Goal: Task Accomplishment & Management: Manage account settings

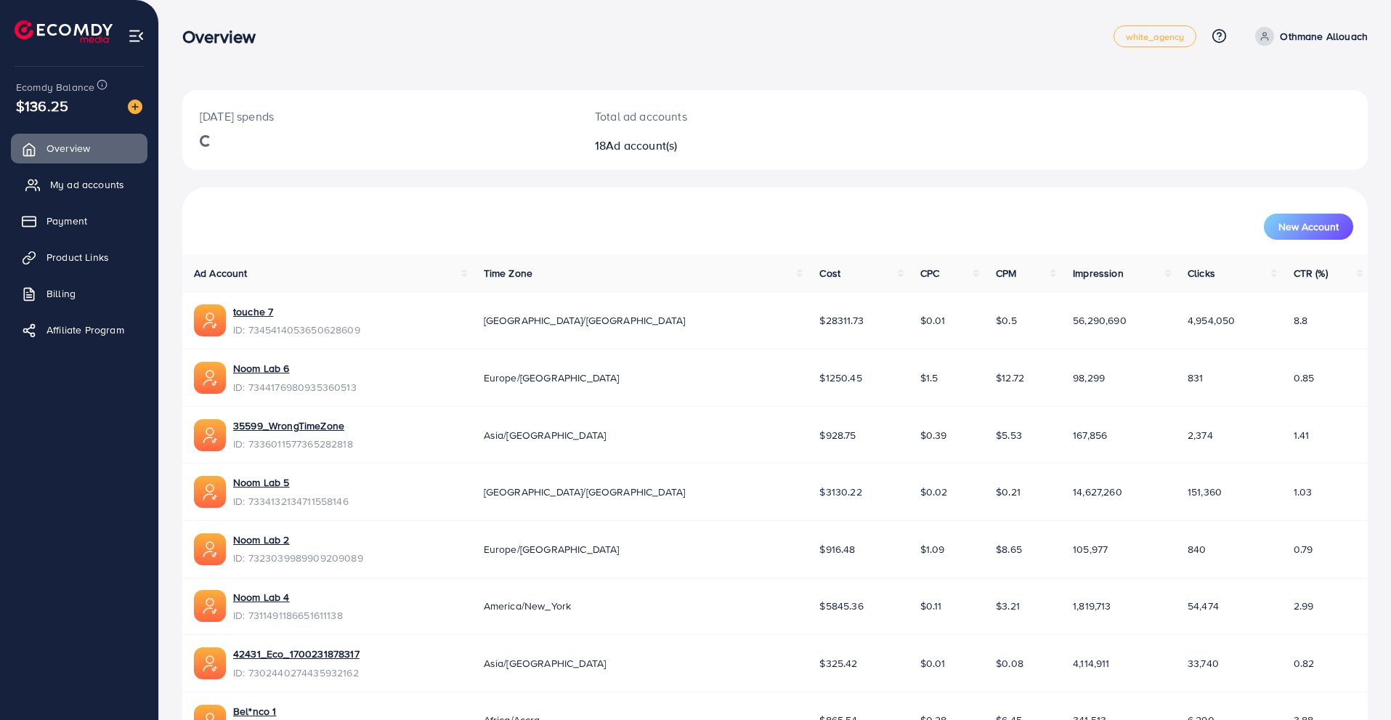
click at [126, 186] on link "My ad accounts" at bounding box center [79, 184] width 137 height 29
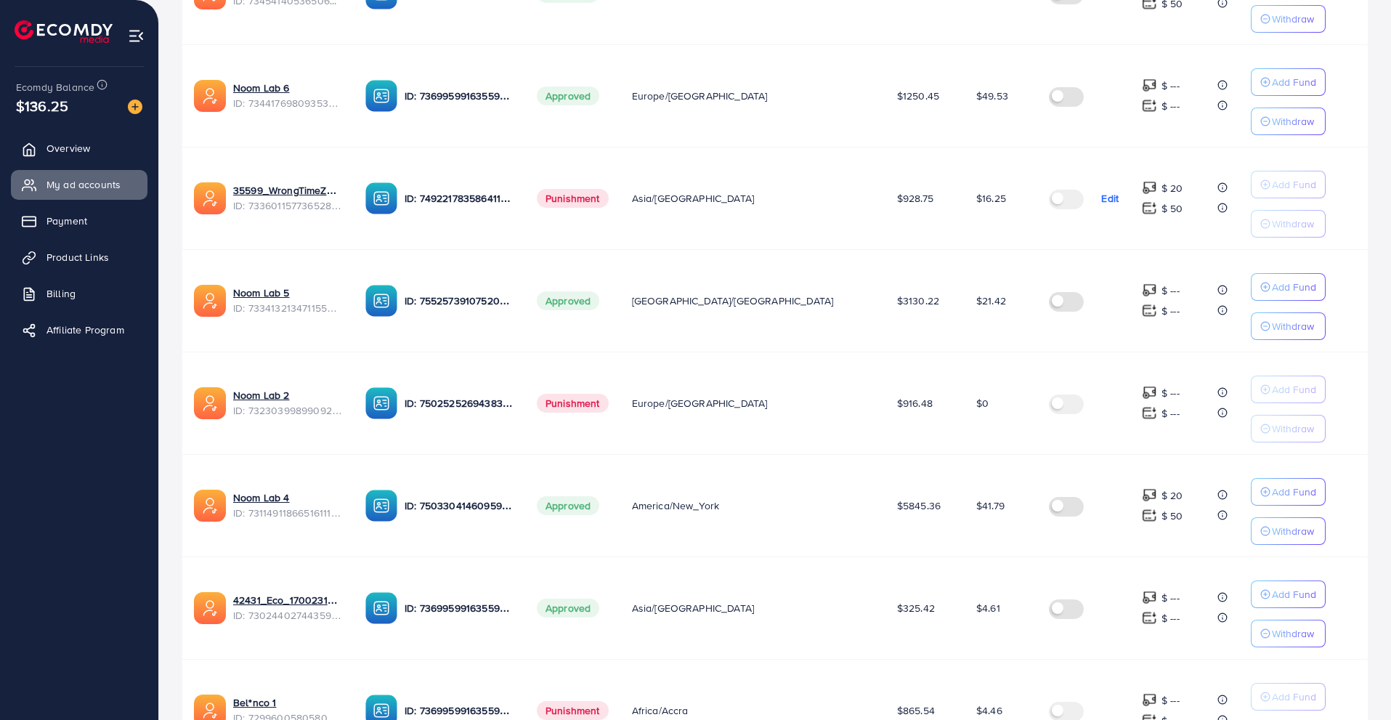
scroll to position [760, 0]
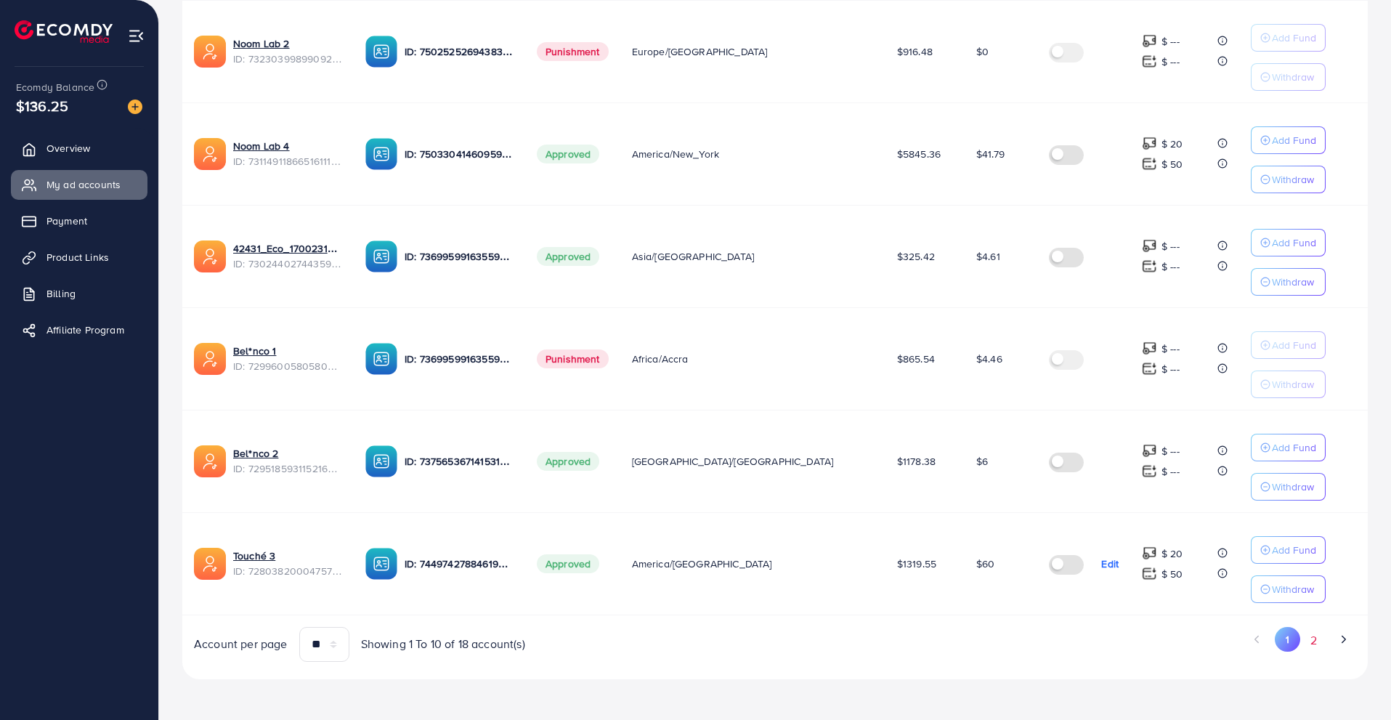
click at [1316, 635] on button "2" at bounding box center [1313, 640] width 26 height 27
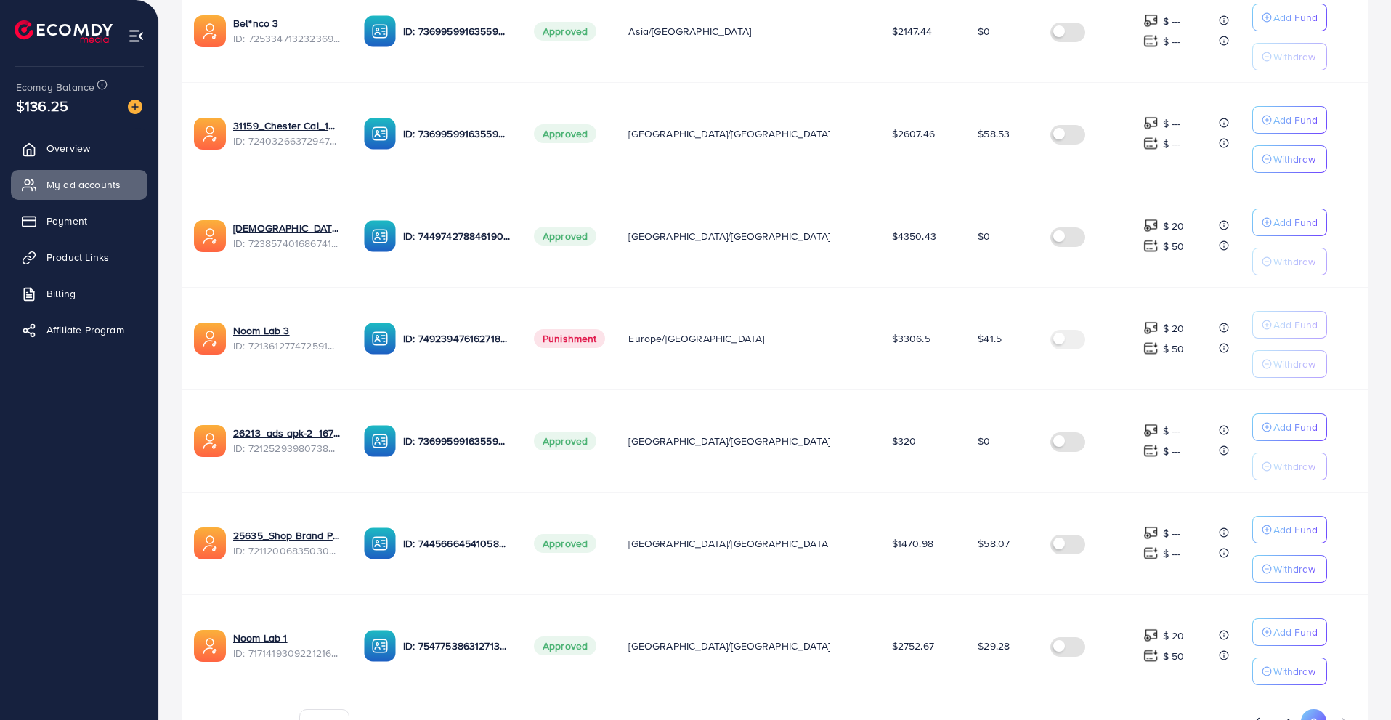
scroll to position [474, 0]
click at [481, 483] on td "ID: 7369959916355928081" at bounding box center [437, 440] width 170 height 102
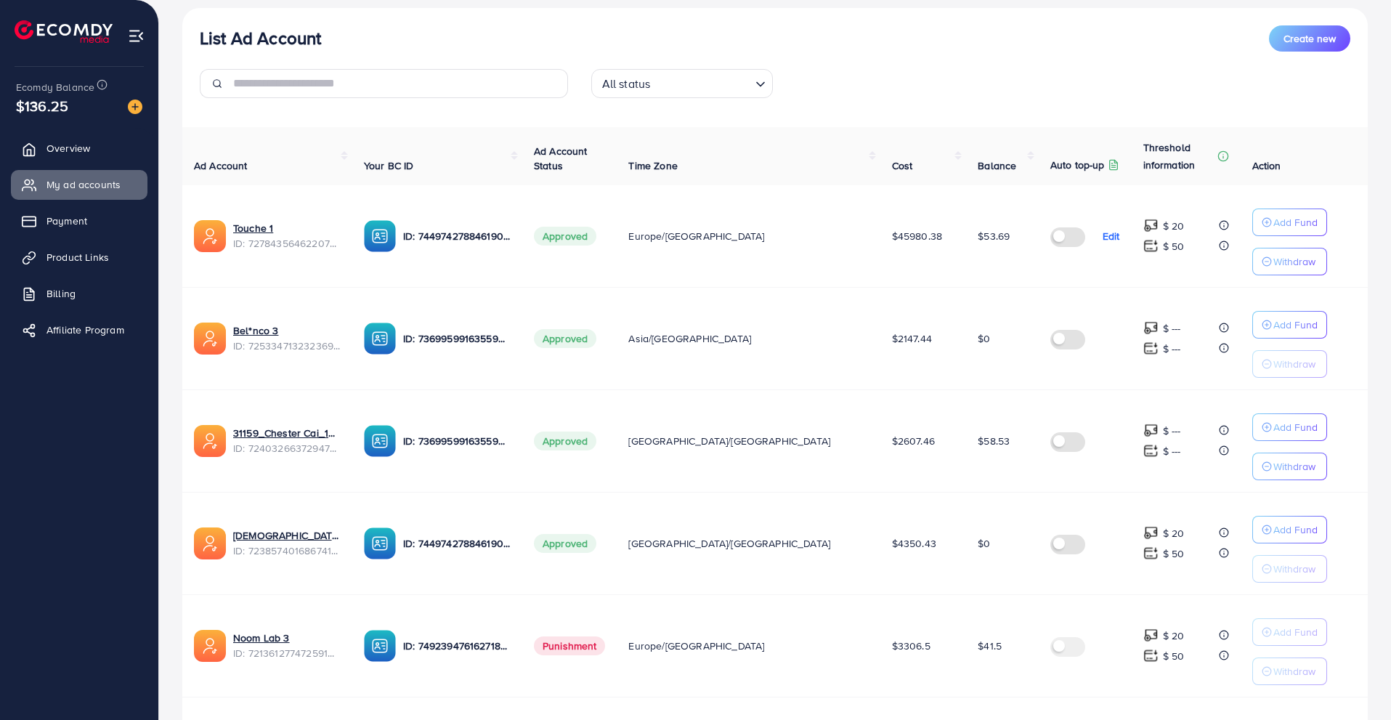
scroll to position [163, 0]
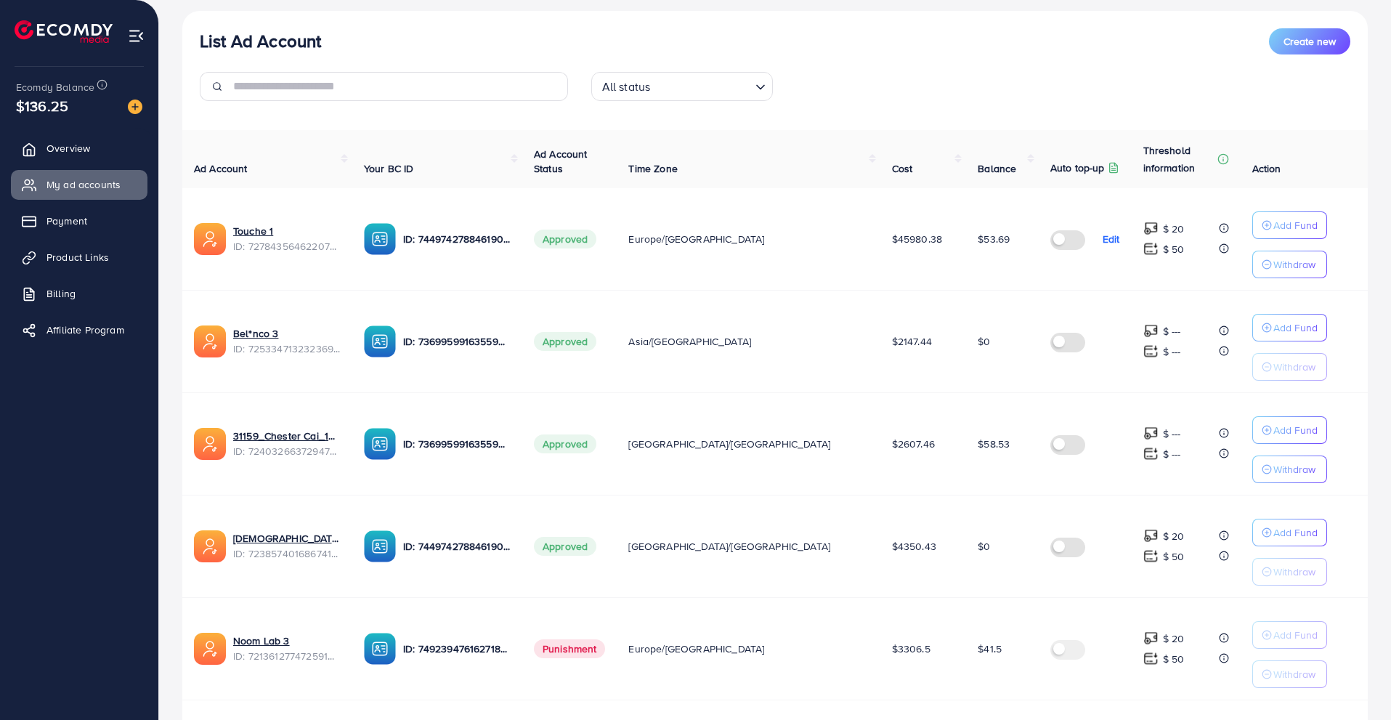
click at [362, 40] on div "List Ad Account Create new" at bounding box center [775, 41] width 1150 height 26
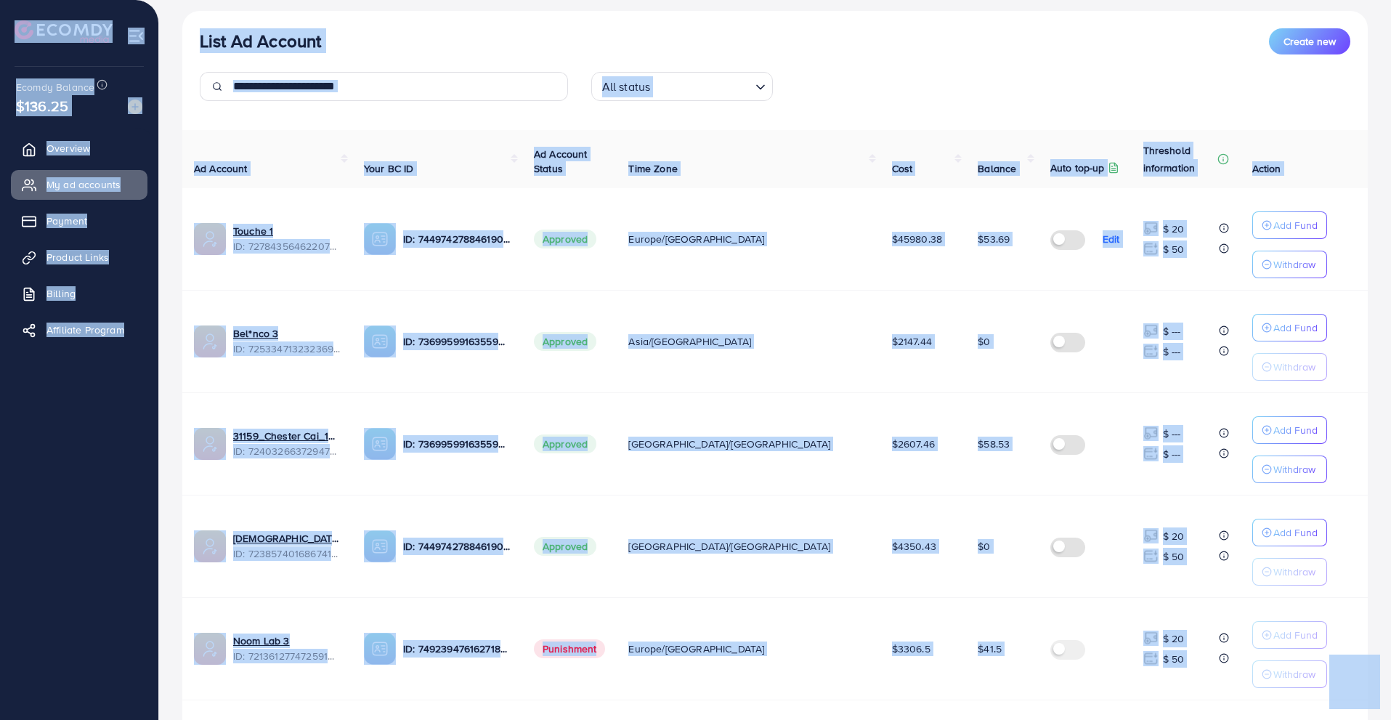
click at [362, 40] on div "List Ad Account Create new" at bounding box center [775, 41] width 1150 height 26
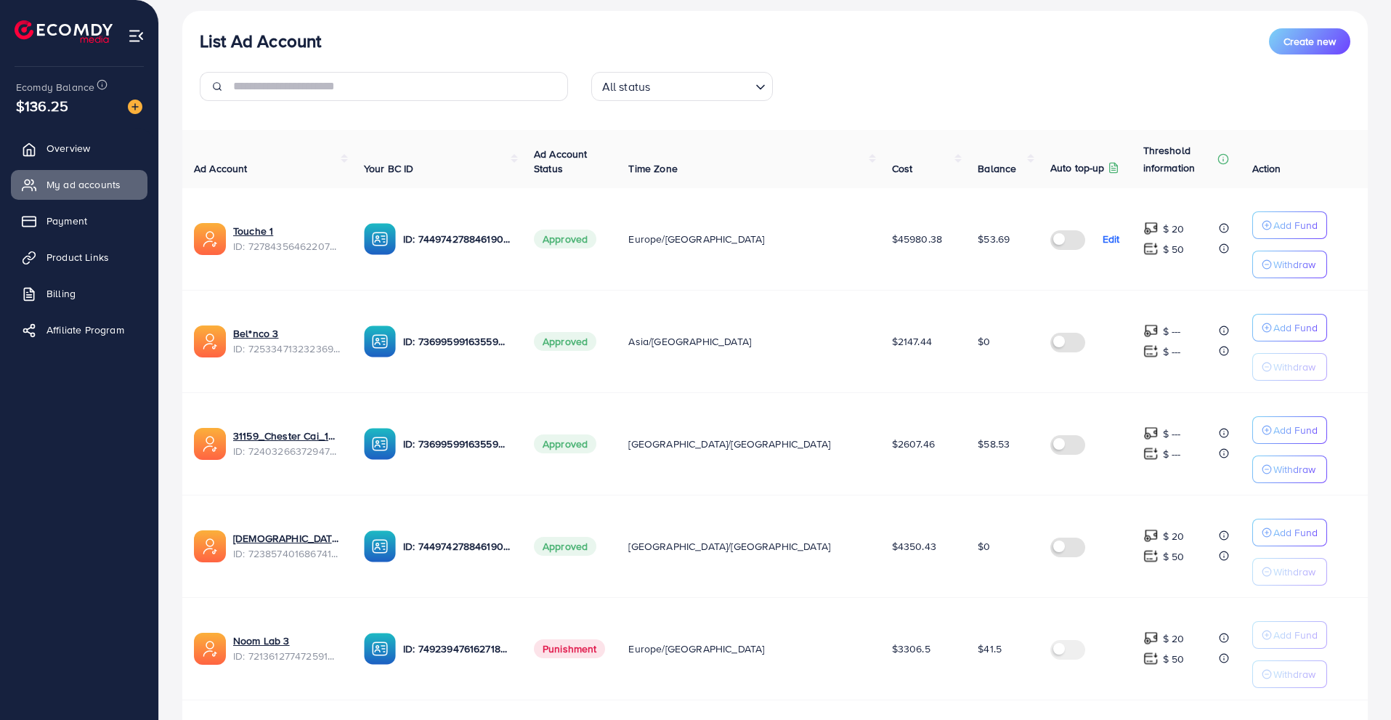
click at [362, 40] on div "List Ad Account Create new" at bounding box center [775, 41] width 1150 height 26
drag, startPoint x: 328, startPoint y: 41, endPoint x: 203, endPoint y: 33, distance: 125.8
click at [203, 33] on div "List Ad Account Create new" at bounding box center [775, 41] width 1150 height 26
click at [203, 33] on h3 "List Ad Account" at bounding box center [260, 40] width 121 height 21
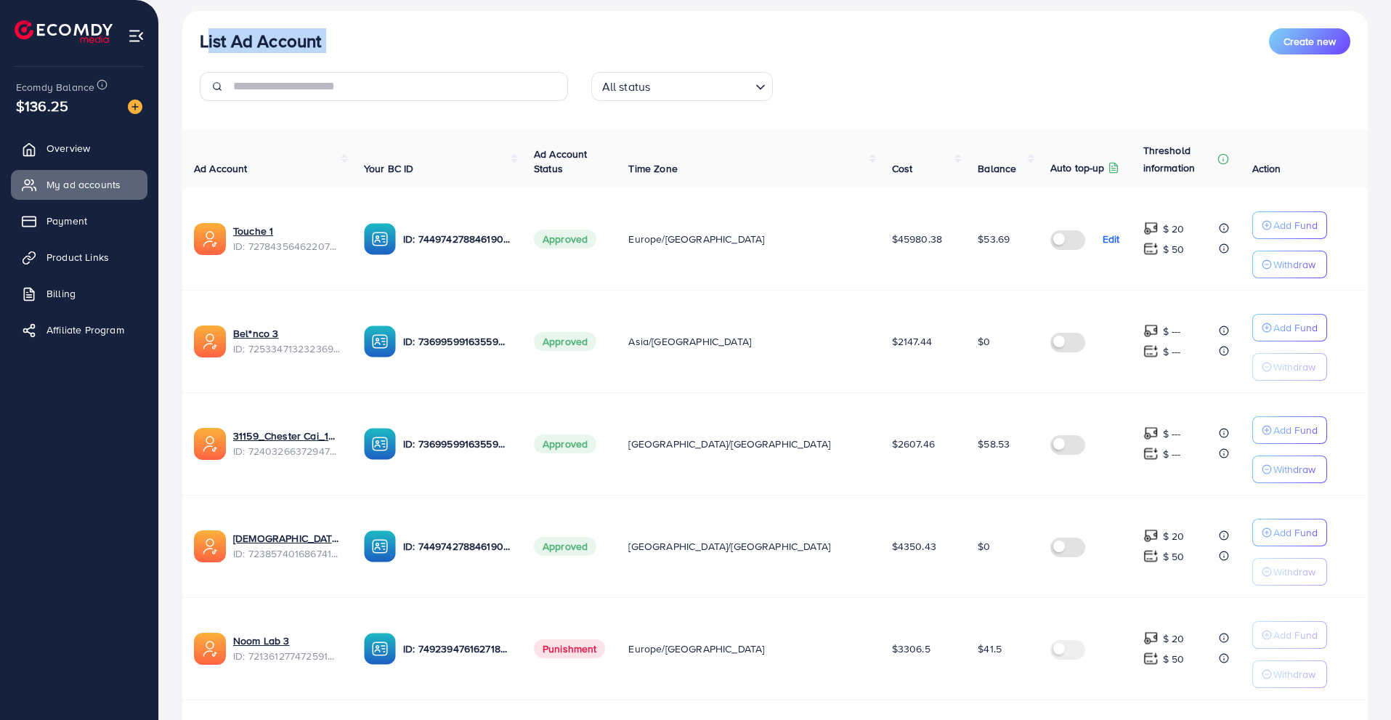
click at [203, 33] on h3 "List Ad Account" at bounding box center [260, 40] width 121 height 21
click at [437, 12] on div "List Ad Account Create new All status Loading... Ad Account Your BC ID Ad Accou…" at bounding box center [774, 541] width 1185 height 1060
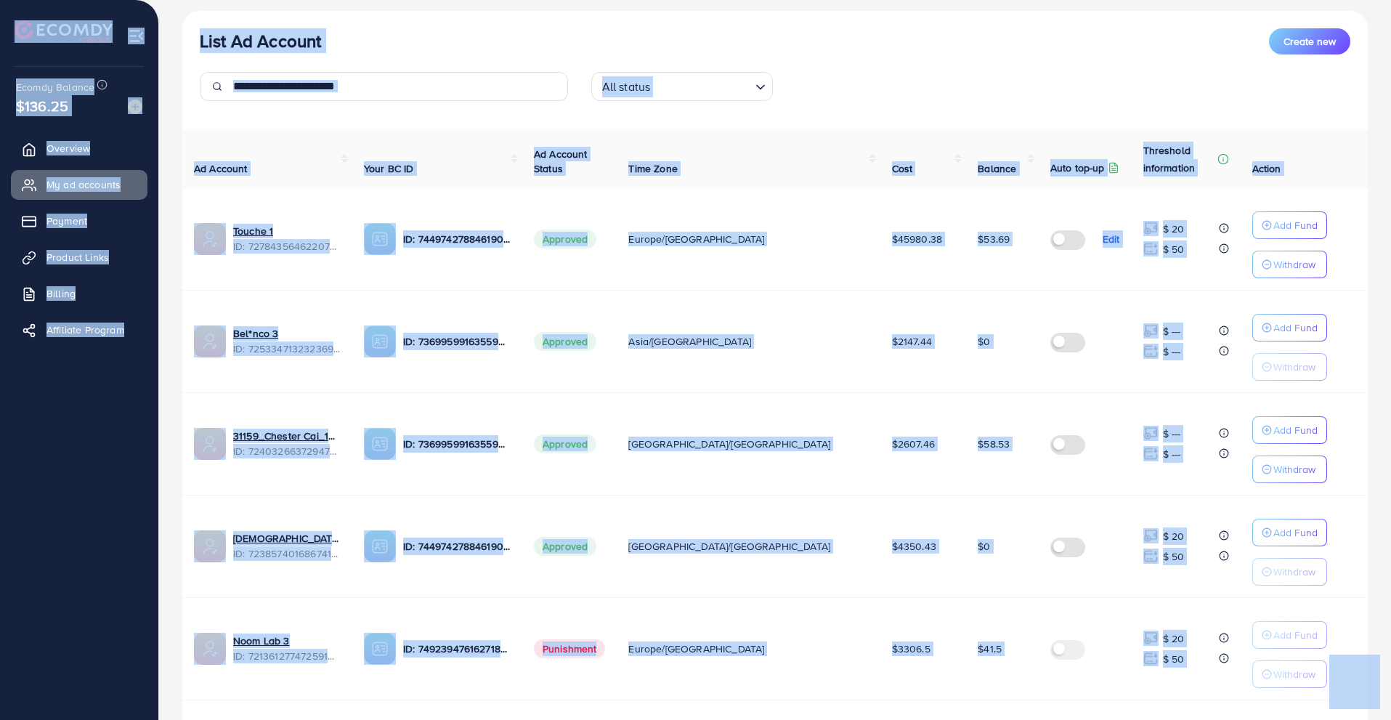
click at [425, 35] on div "List Ad Account Create new" at bounding box center [775, 41] width 1150 height 26
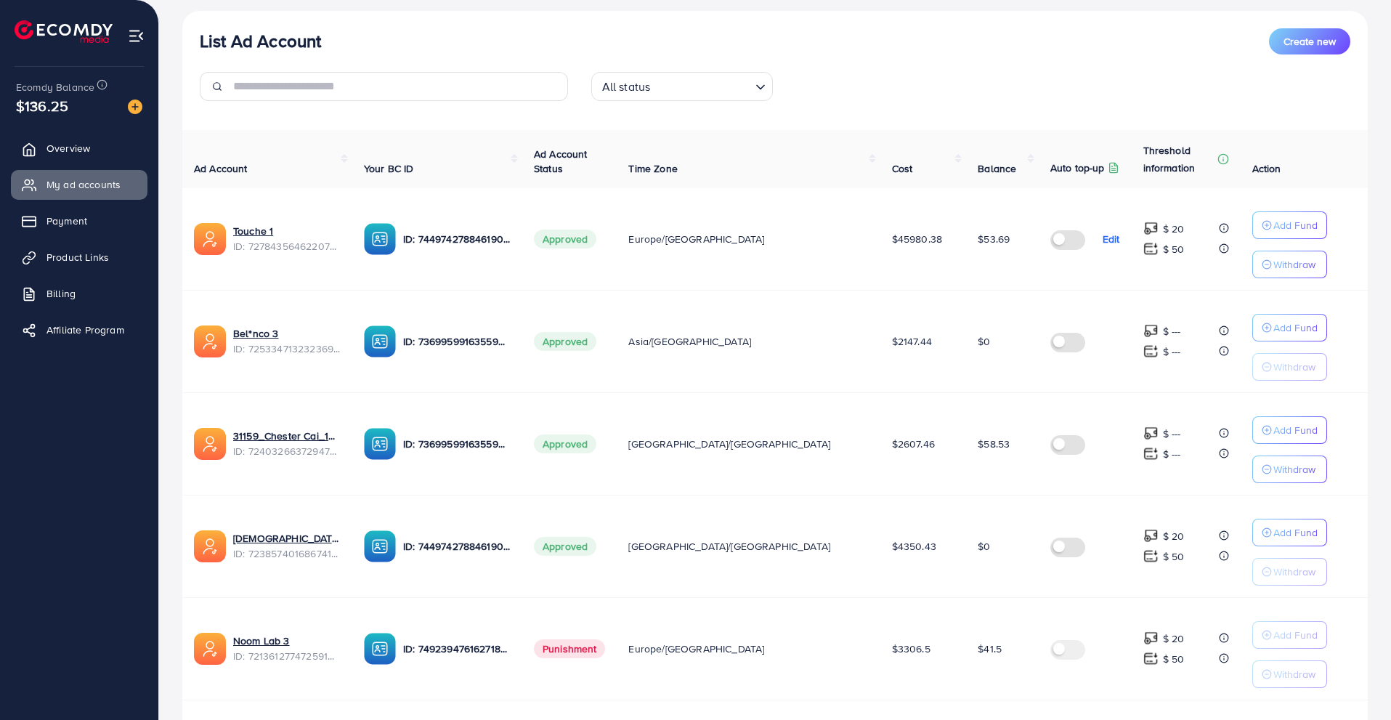
click at [90, 524] on ul "Overview My ad accounts Payment Product Links Billing Affiliate Program" at bounding box center [79, 386] width 158 height 517
drag, startPoint x: 364, startPoint y: 452, endPoint x: 251, endPoint y: 451, distance: 113.3
click at [251, 451] on span "ID: 7240326637294780417" at bounding box center [286, 451] width 107 height 15
click at [495, 115] on div "List Ad Account Create new All status Loading... Ad Account Your BC ID Ad Accou…" at bounding box center [774, 541] width 1185 height 1060
click at [871, 115] on div "List Ad Account Create new All status Loading... Ad Account Your BC ID Ad Accou…" at bounding box center [774, 541] width 1185 height 1060
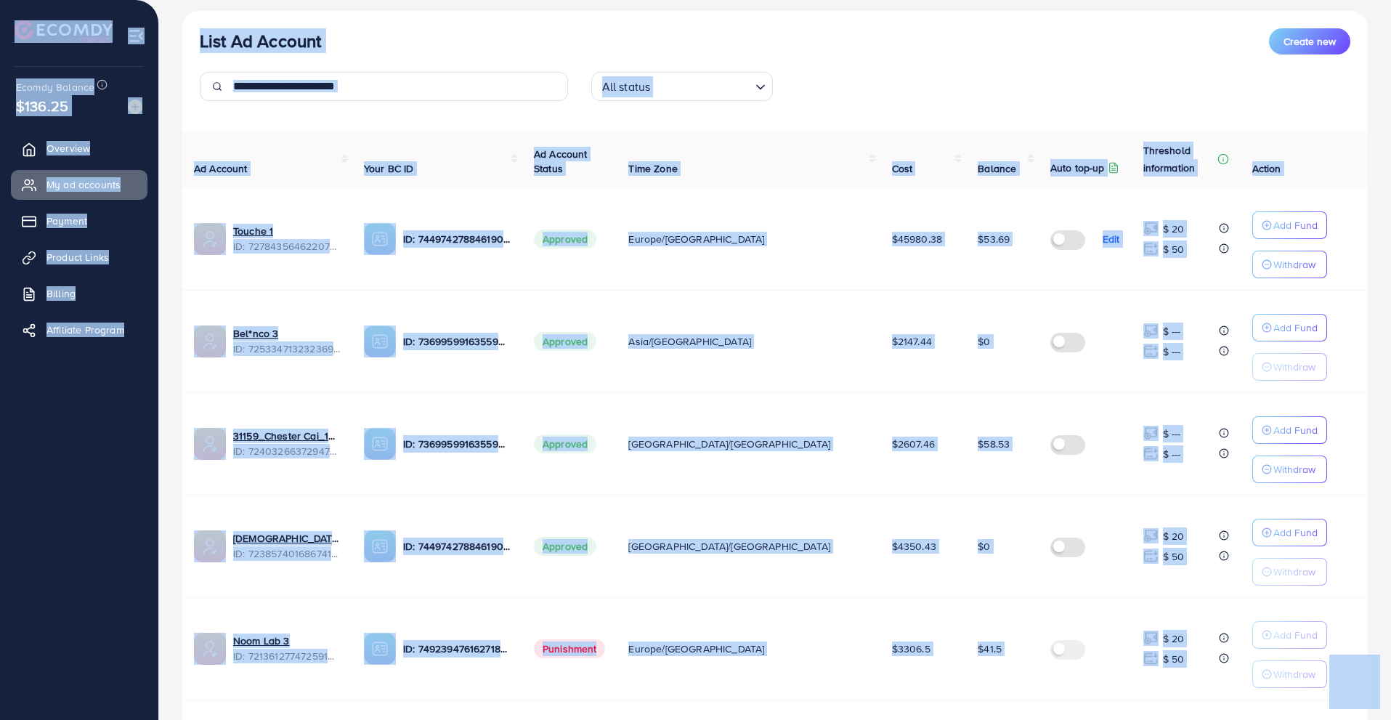
click at [820, 106] on div "All status Loading..." at bounding box center [774, 92] width 391 height 41
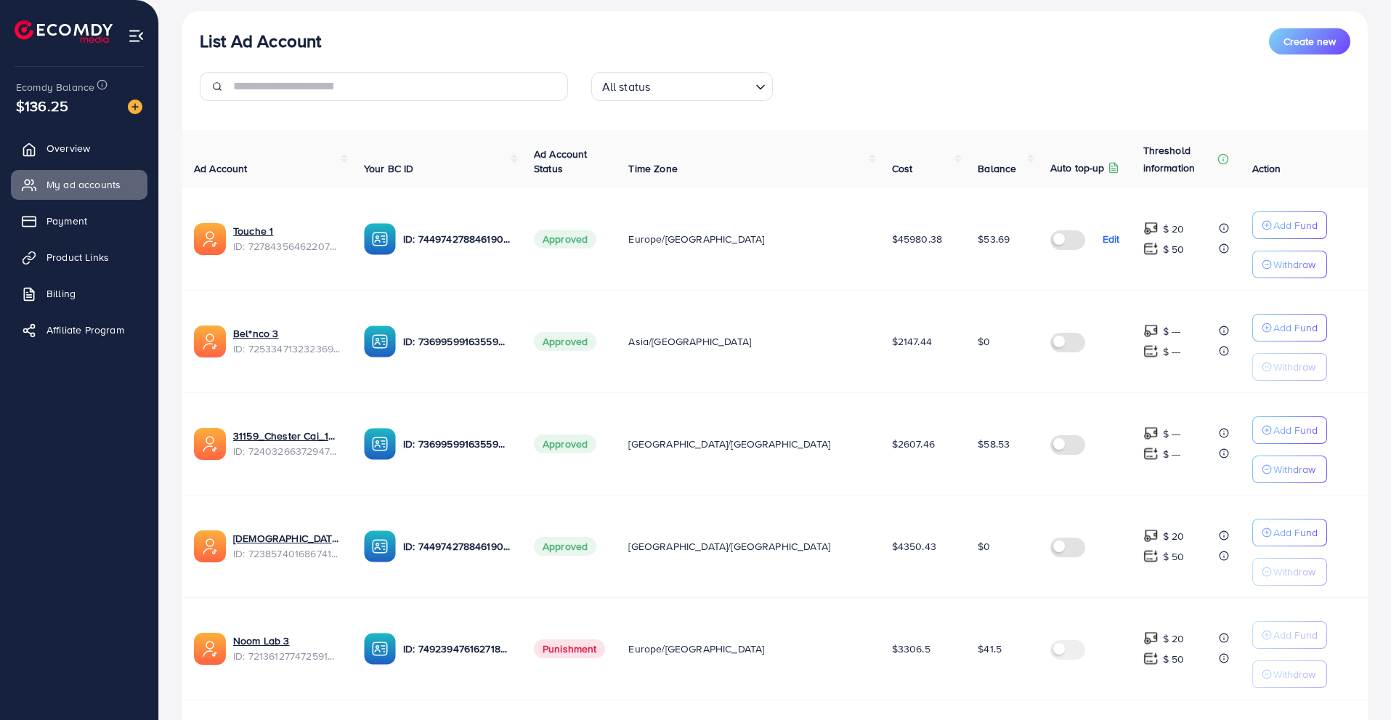
click at [475, 15] on div "List Ad Account Create new All status Loading... Ad Account Your BC ID Ad Accou…" at bounding box center [774, 541] width 1185 height 1060
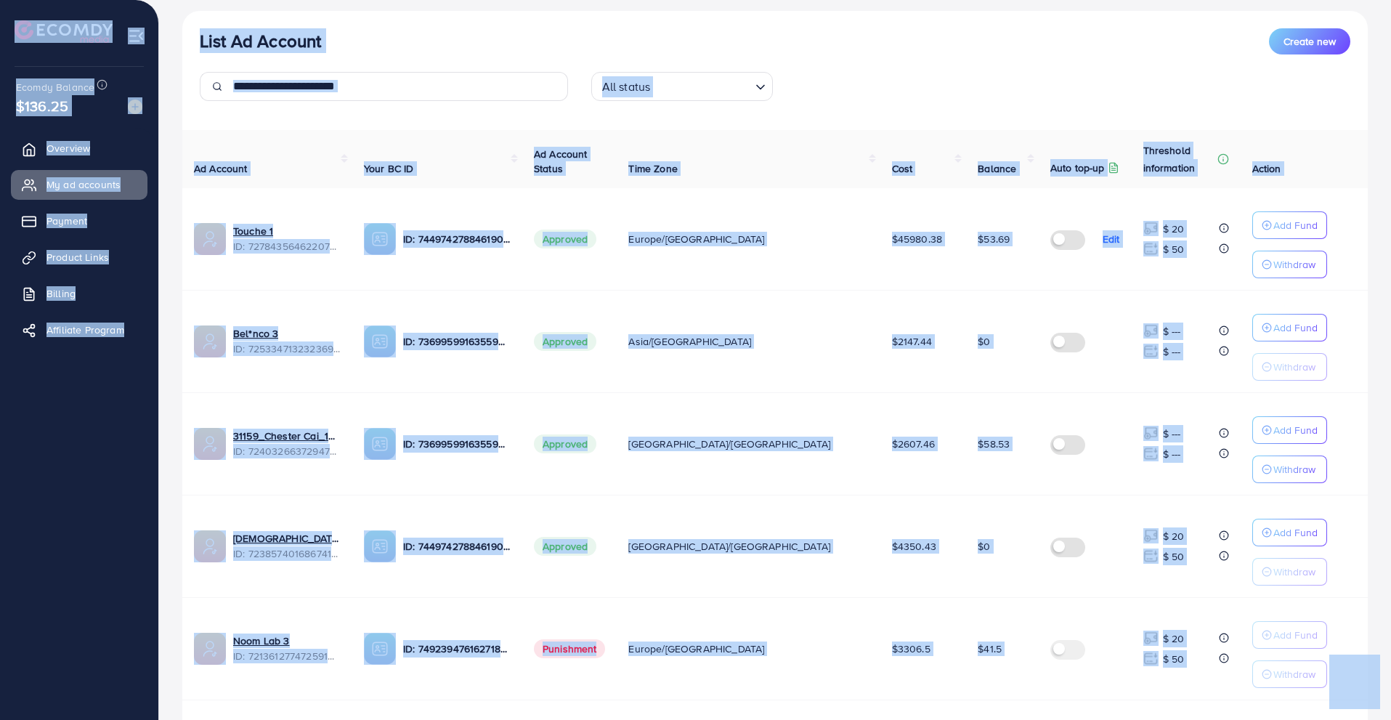
click at [475, 20] on div "List Ad Account Create new All status Loading... Ad Account Your BC ID Ad Accou…" at bounding box center [774, 541] width 1185 height 1060
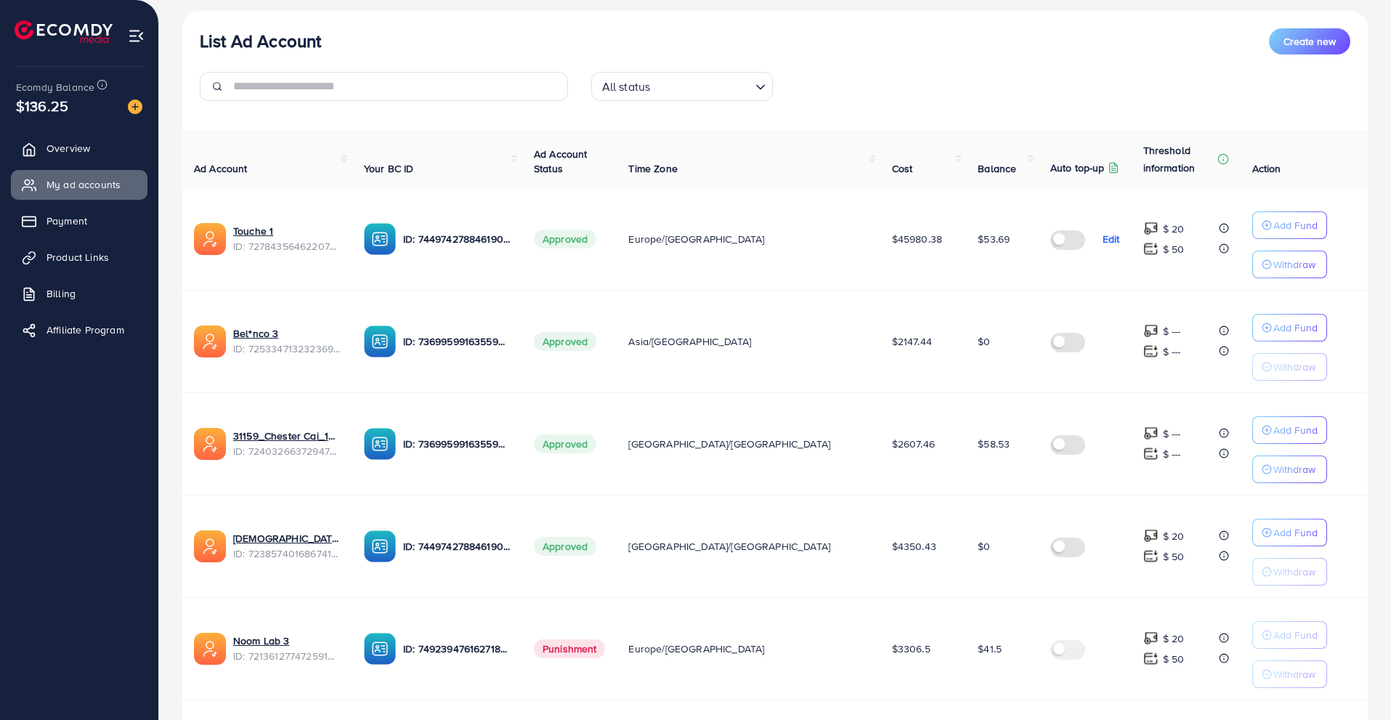
click at [529, 46] on div "List Ad Account Create new" at bounding box center [775, 41] width 1150 height 26
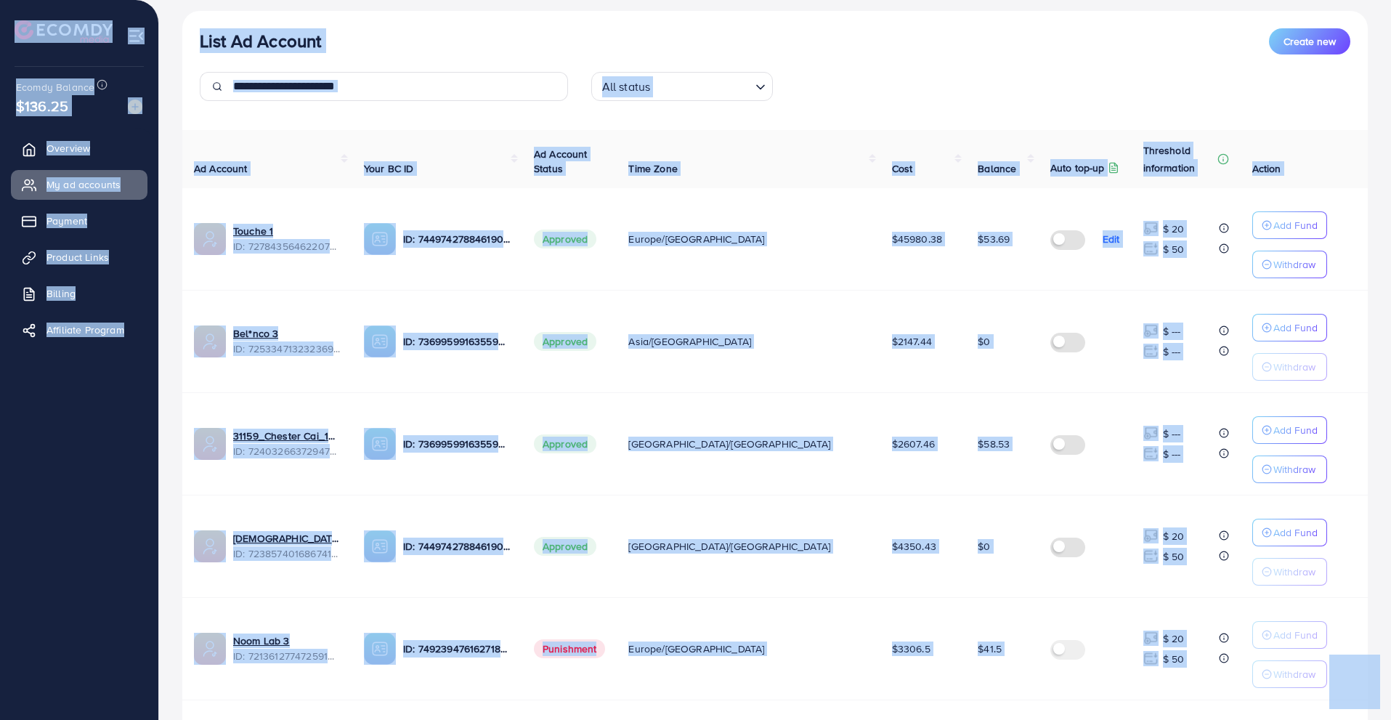
click at [529, 46] on div "List Ad Account Create new" at bounding box center [775, 41] width 1150 height 26
click at [479, 20] on div "List Ad Account Create new All status Loading... Ad Account Your BC ID Ad Accou…" at bounding box center [774, 541] width 1185 height 1060
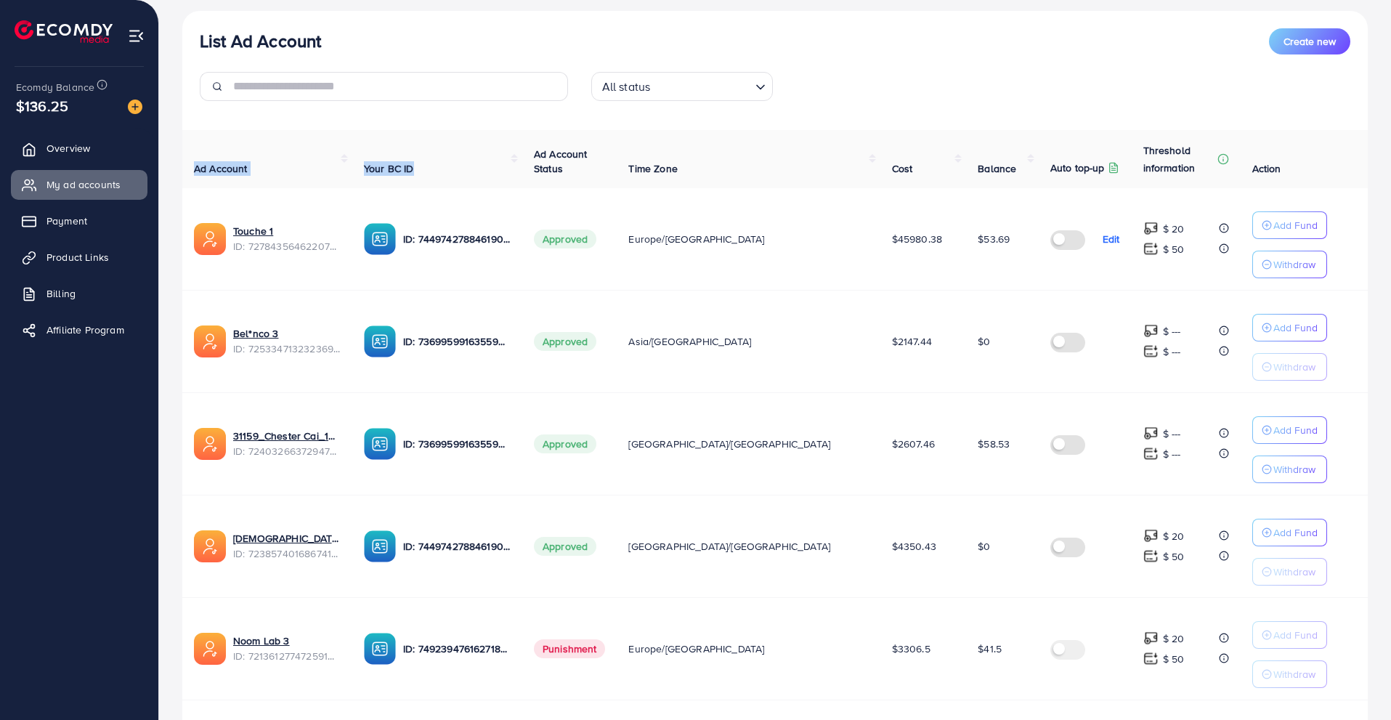
drag, startPoint x: 461, startPoint y: 131, endPoint x: 500, endPoint y: 118, distance: 41.1
click at [500, 118] on div "List Ad Account Create new All status Loading... Ad Account Your BC ID Ad Accou…" at bounding box center [774, 541] width 1185 height 1060
click at [510, 38] on div "List Ad Account Create new" at bounding box center [775, 41] width 1150 height 26
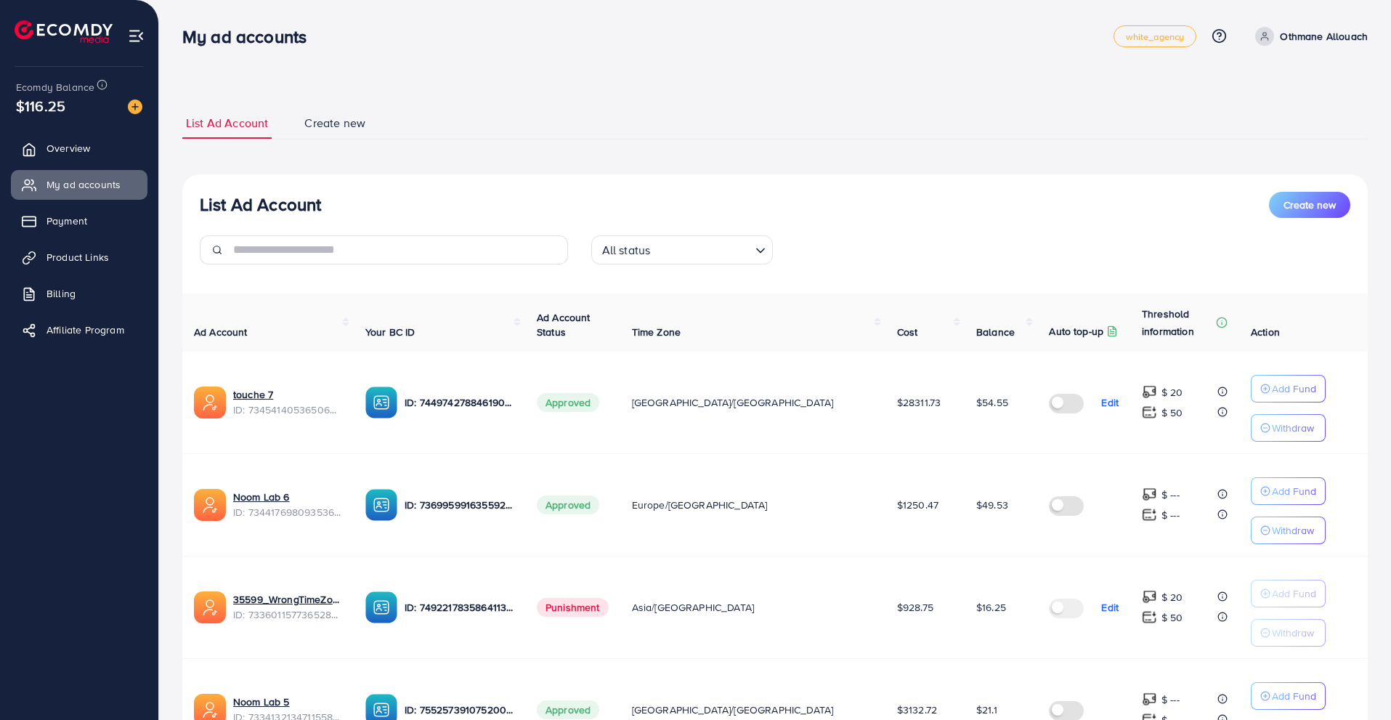
click at [495, 233] on div "List Ad Account Create new All status Loading..." at bounding box center [774, 234] width 1185 height 84
click at [486, 244] on input "text" at bounding box center [400, 249] width 335 height 29
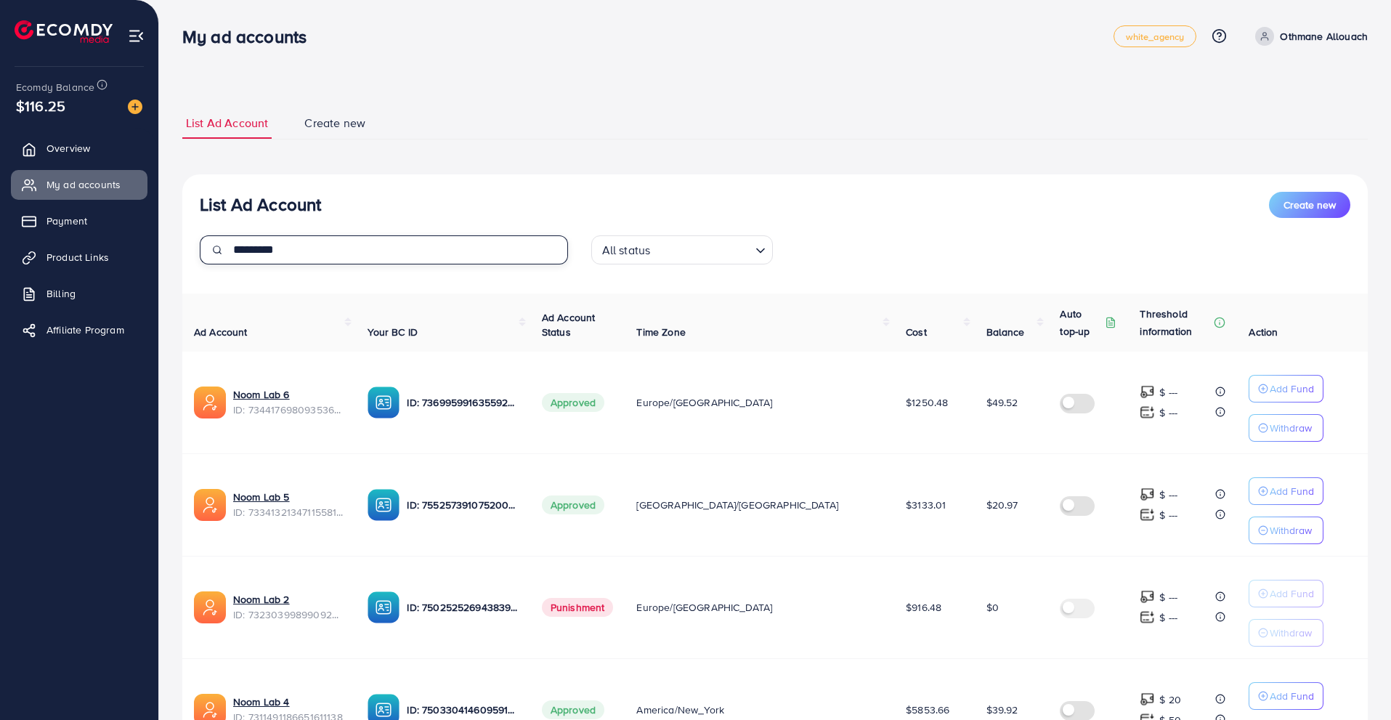
type input "********"
click at [117, 163] on ul "Overview My ad accounts Payment Product Links Billing Affiliate Program" at bounding box center [79, 244] width 158 height 232
click at [104, 154] on link "Overview" at bounding box center [79, 148] width 137 height 29
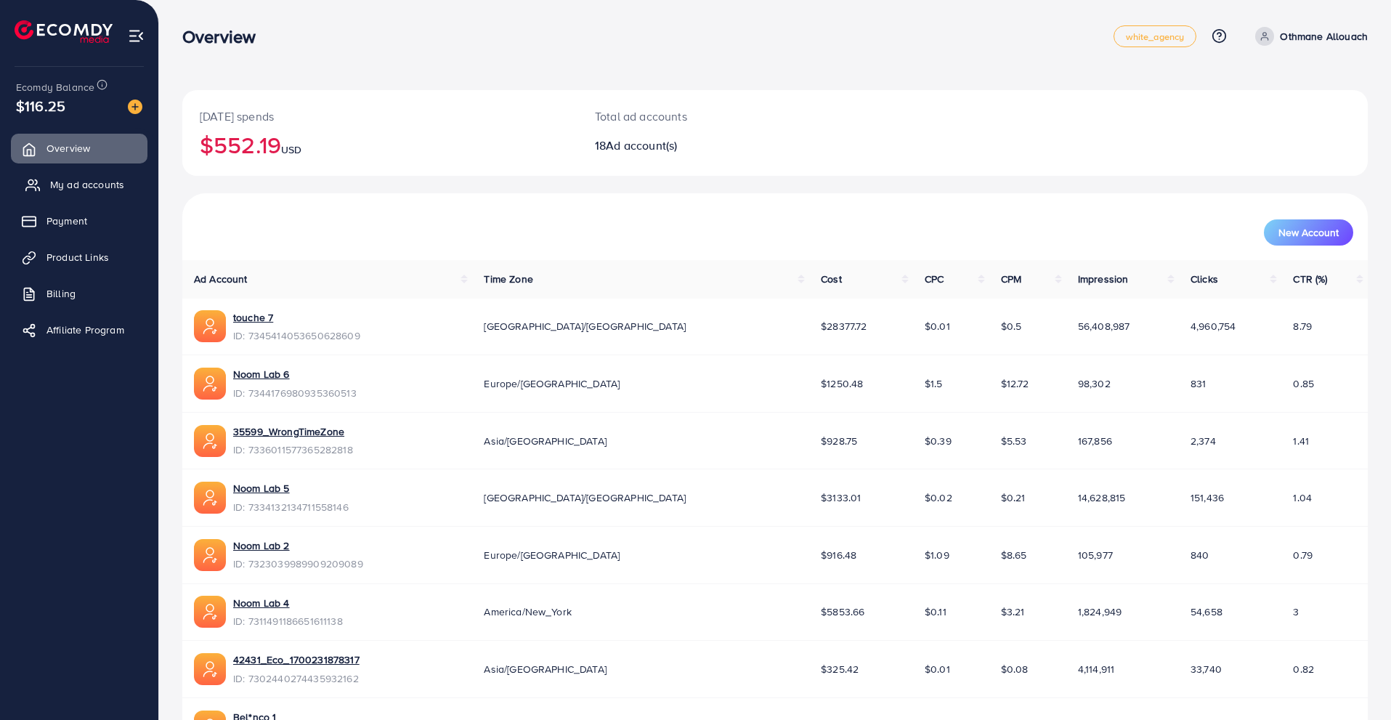
click at [115, 170] on link "My ad accounts" at bounding box center [79, 184] width 137 height 29
